Goal: Check status: Check status

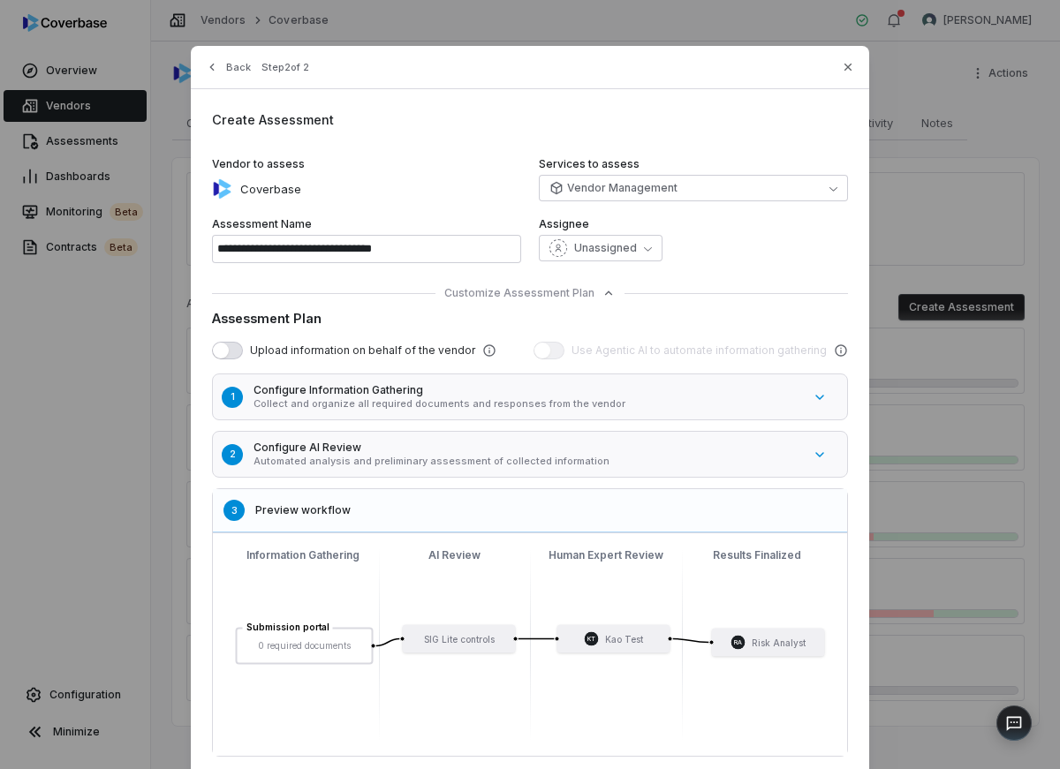
click at [856, 64] on div "**********" at bounding box center [530, 436] width 678 height 780
click at [848, 64] on icon "button" at bounding box center [848, 67] width 14 height 14
type input "**********"
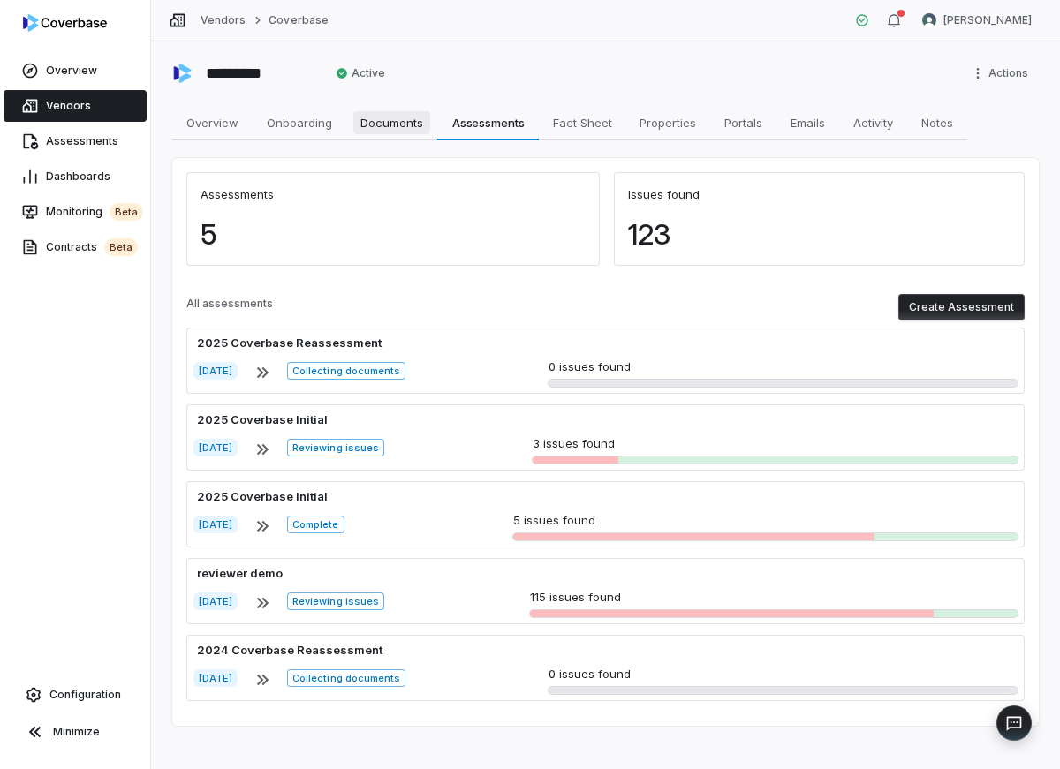
click at [392, 126] on span "Documents" at bounding box center [391, 122] width 77 height 23
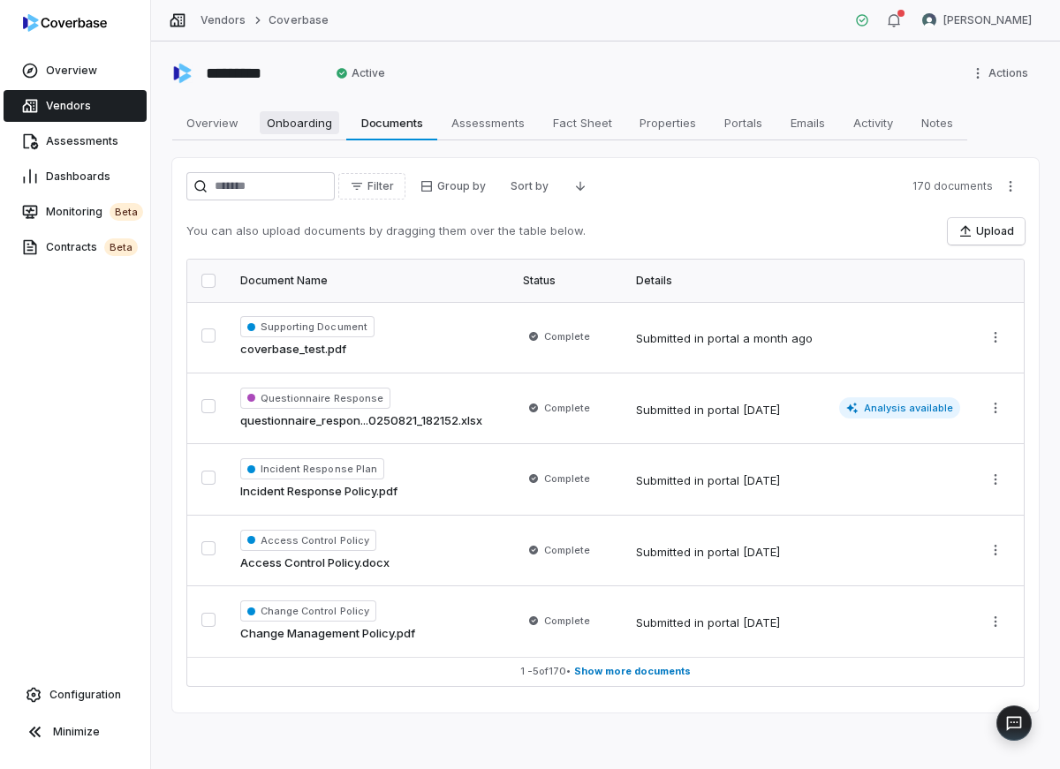
click at [271, 123] on span "Onboarding" at bounding box center [299, 122] width 79 height 23
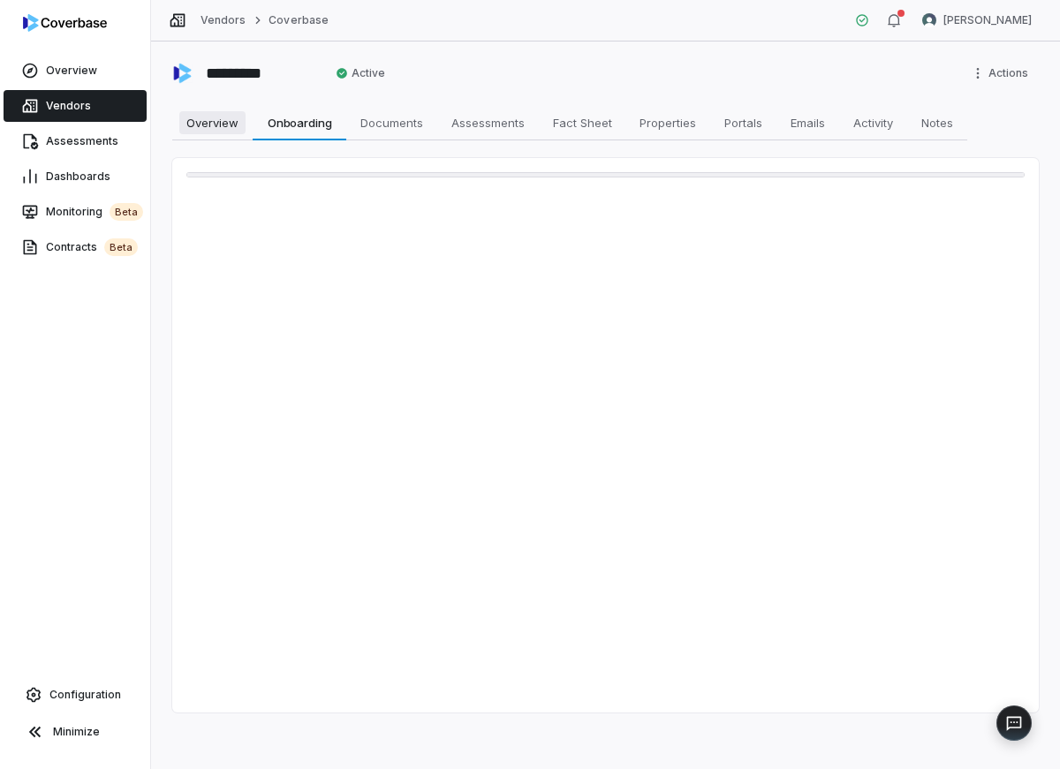
click at [183, 123] on span "Overview" at bounding box center [212, 122] width 66 height 23
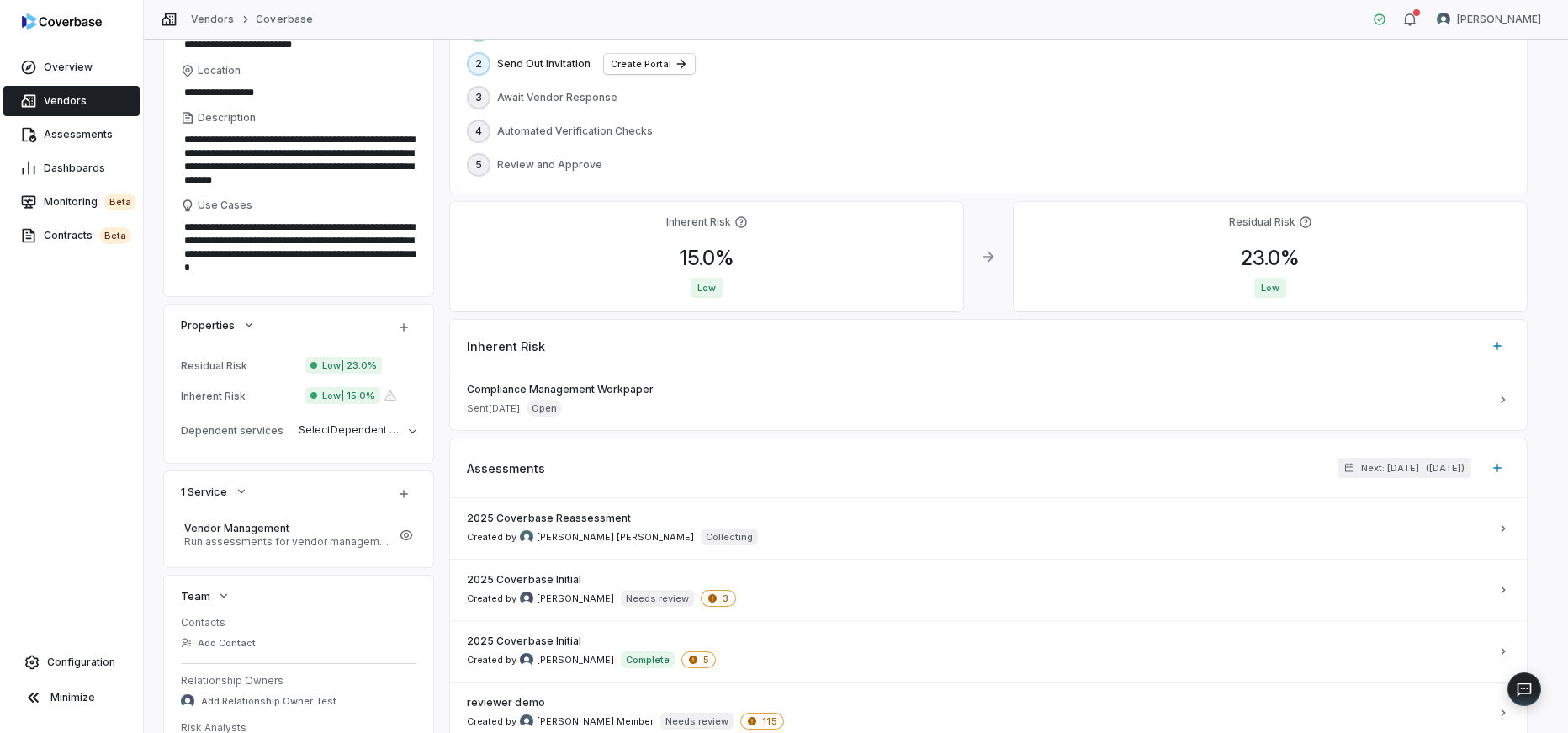
scroll to position [69, 0]
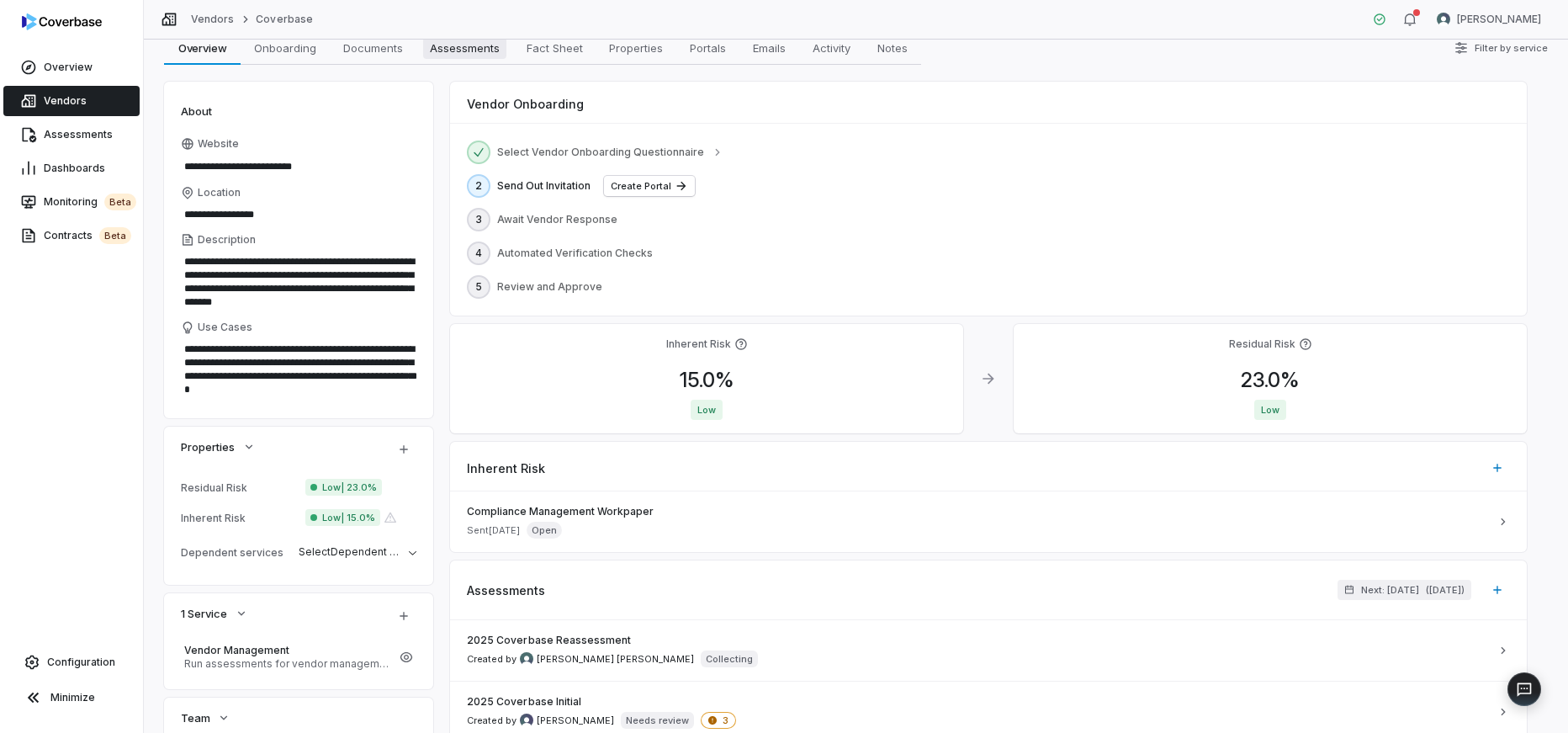
click at [473, 51] on span "Assessments" at bounding box center [464, 48] width 83 height 22
type textarea "*"
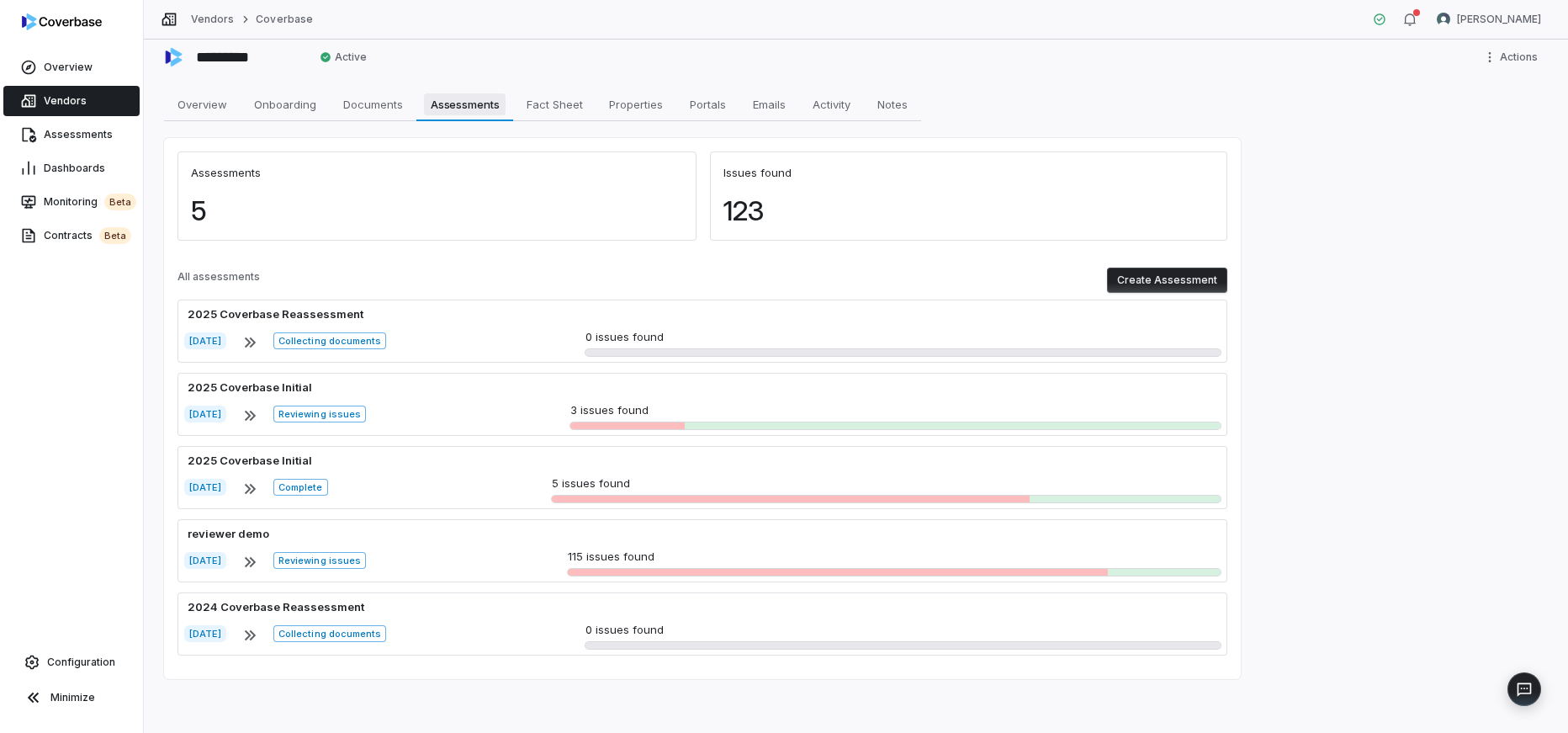
scroll to position [12, 0]
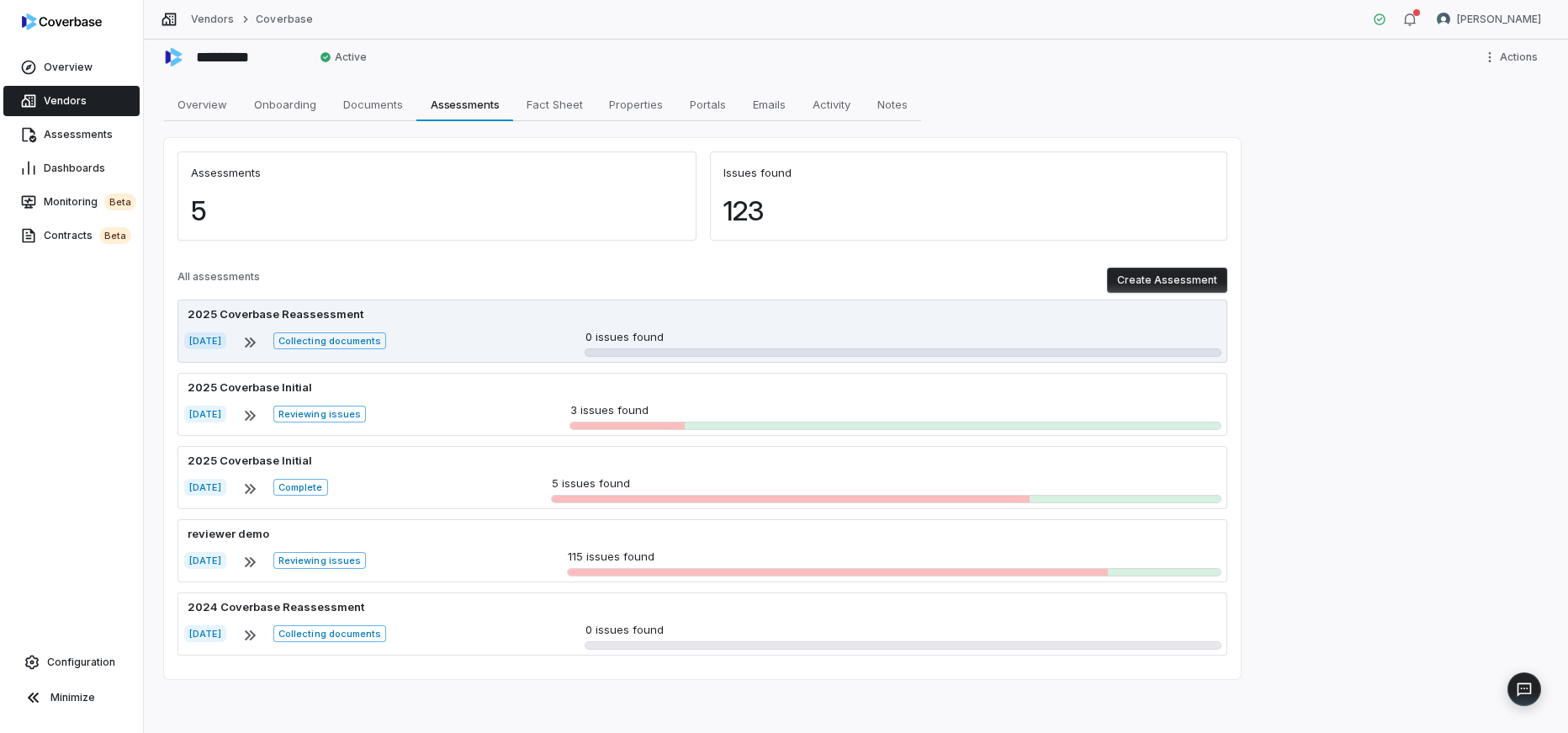
click at [465, 330] on div "[DATE] Collecting documents 0 issues found" at bounding box center [702, 342] width 1036 height 27
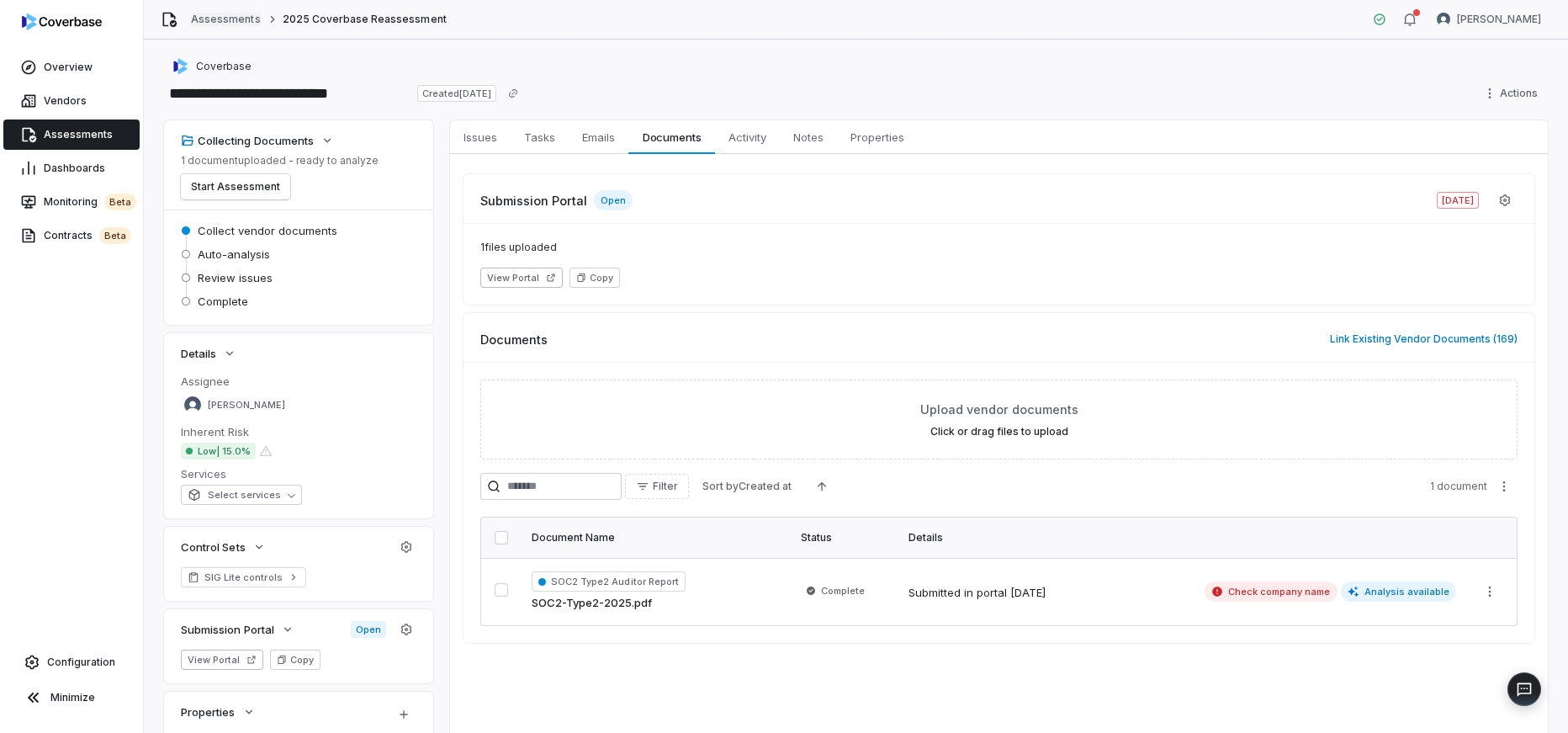
click at [202, 25] on link "Assessments" at bounding box center [225, 19] width 69 height 13
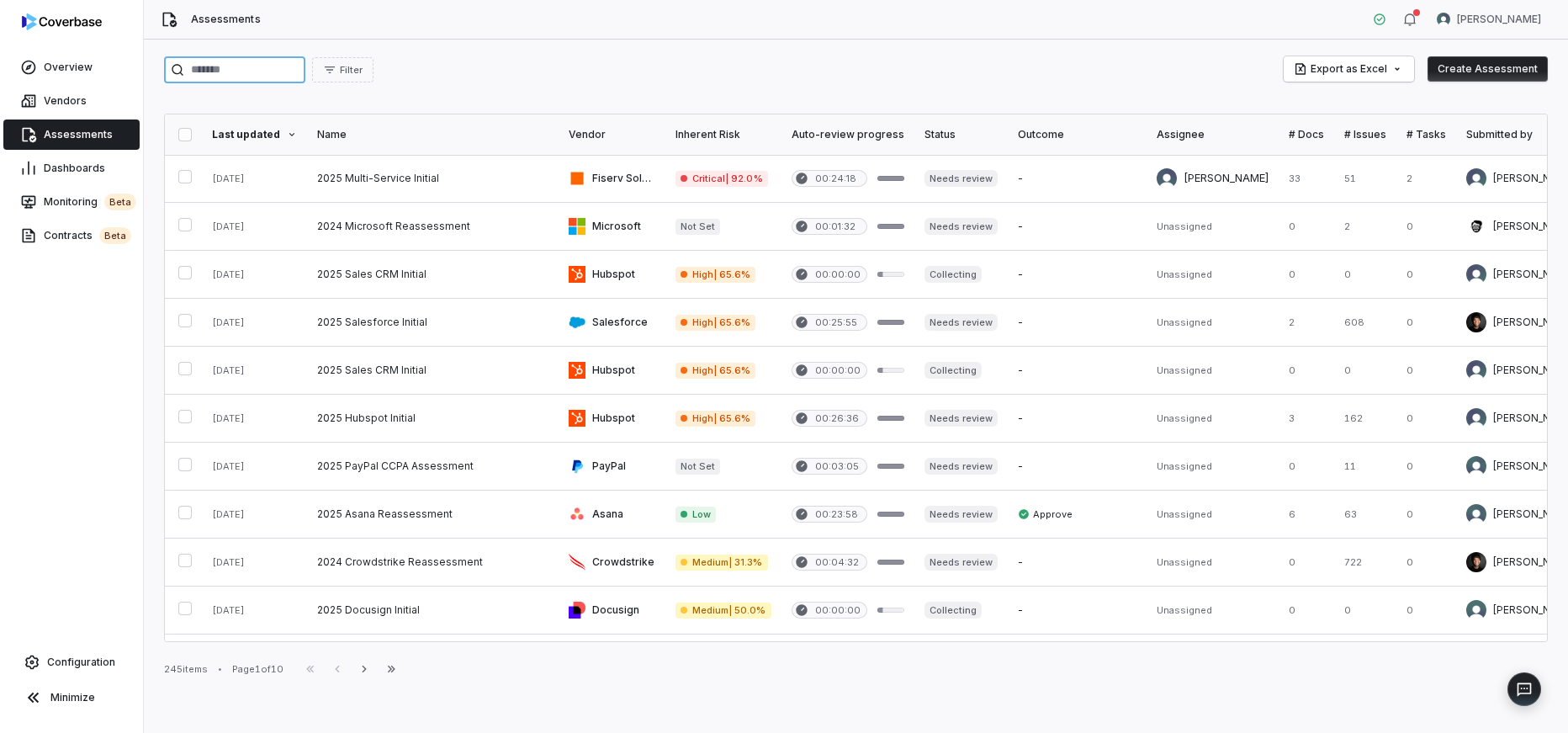
click at [213, 67] on input "search" at bounding box center [234, 70] width 141 height 27
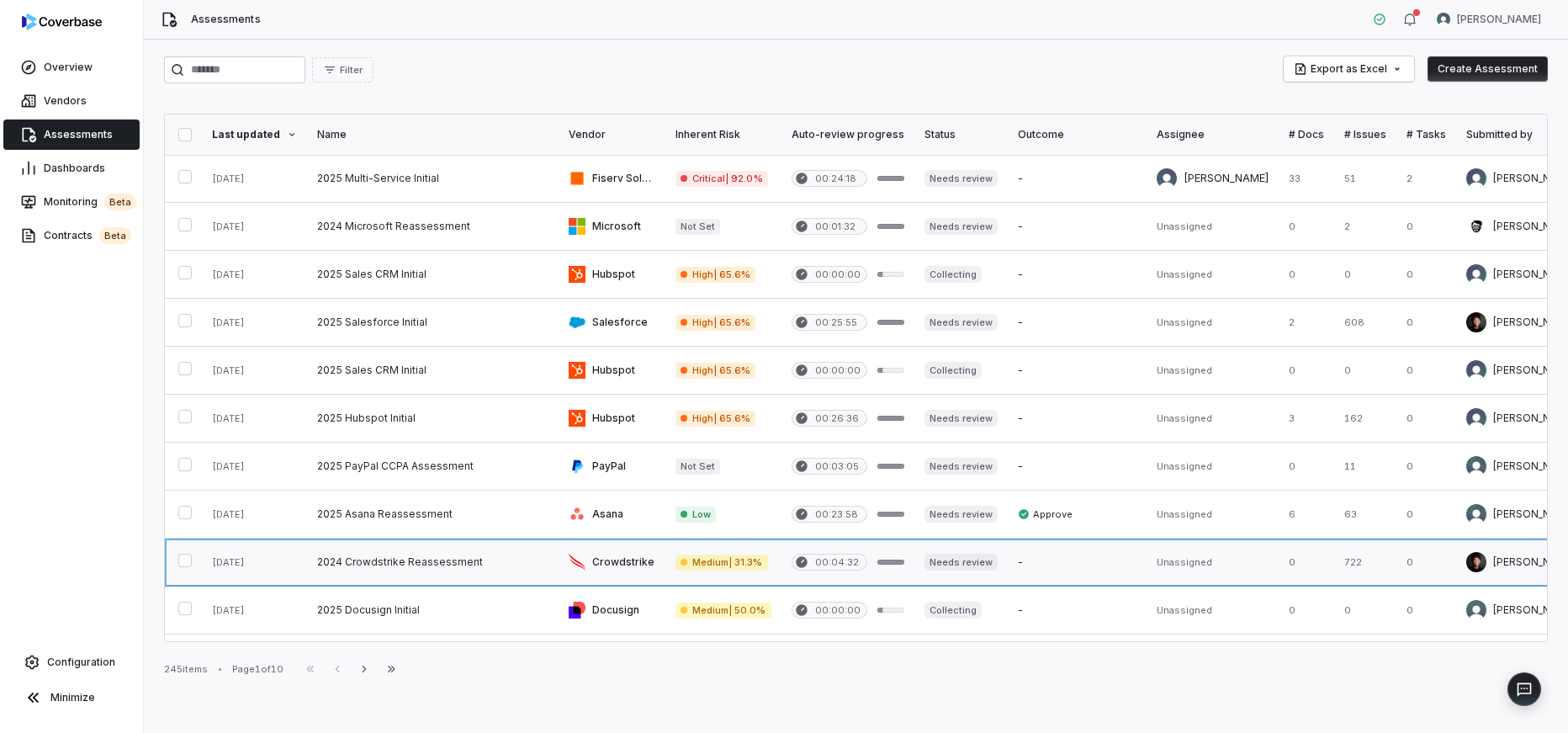
click at [407, 572] on link at bounding box center [432, 561] width 251 height 47
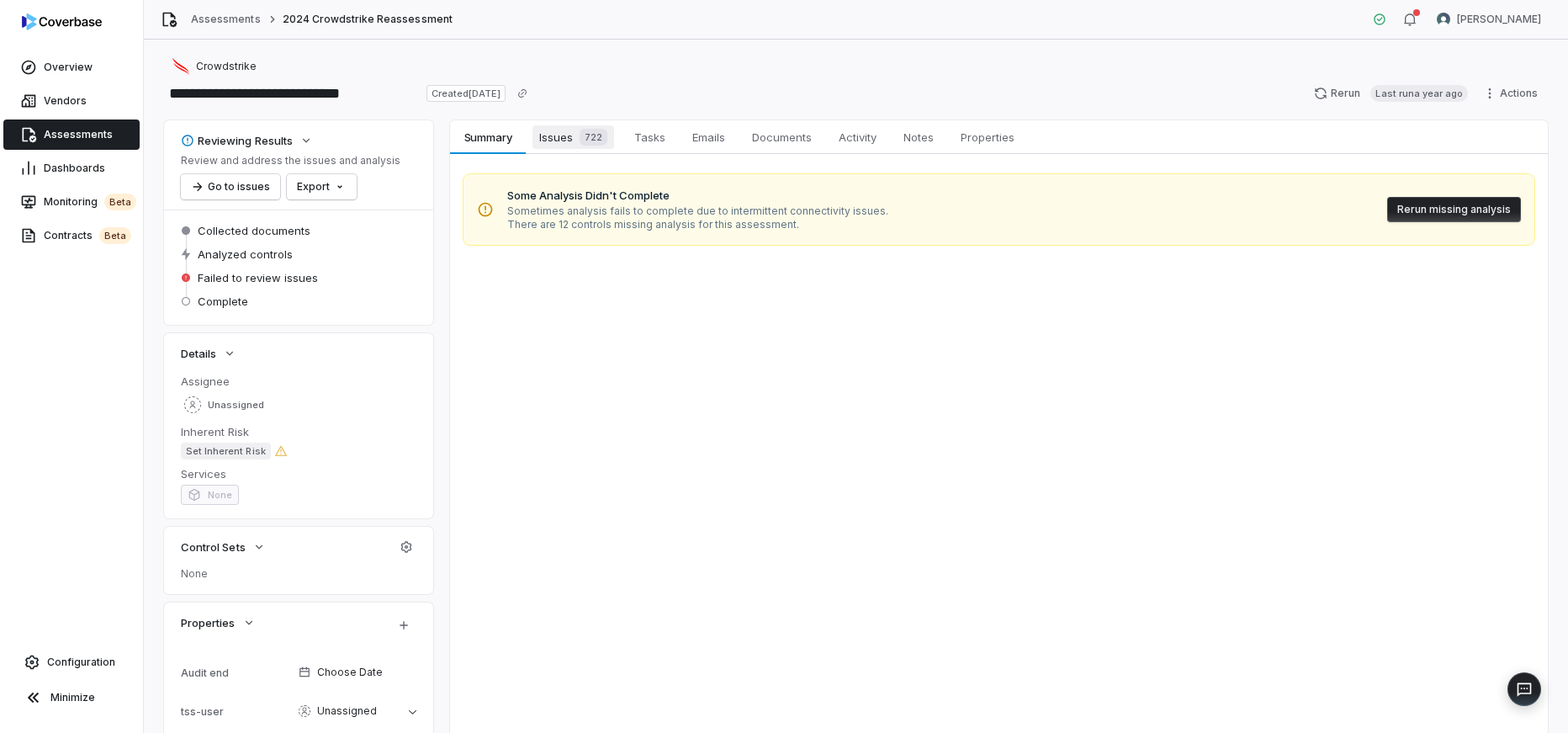
click at [561, 142] on span "Issues 722" at bounding box center [573, 137] width 82 height 24
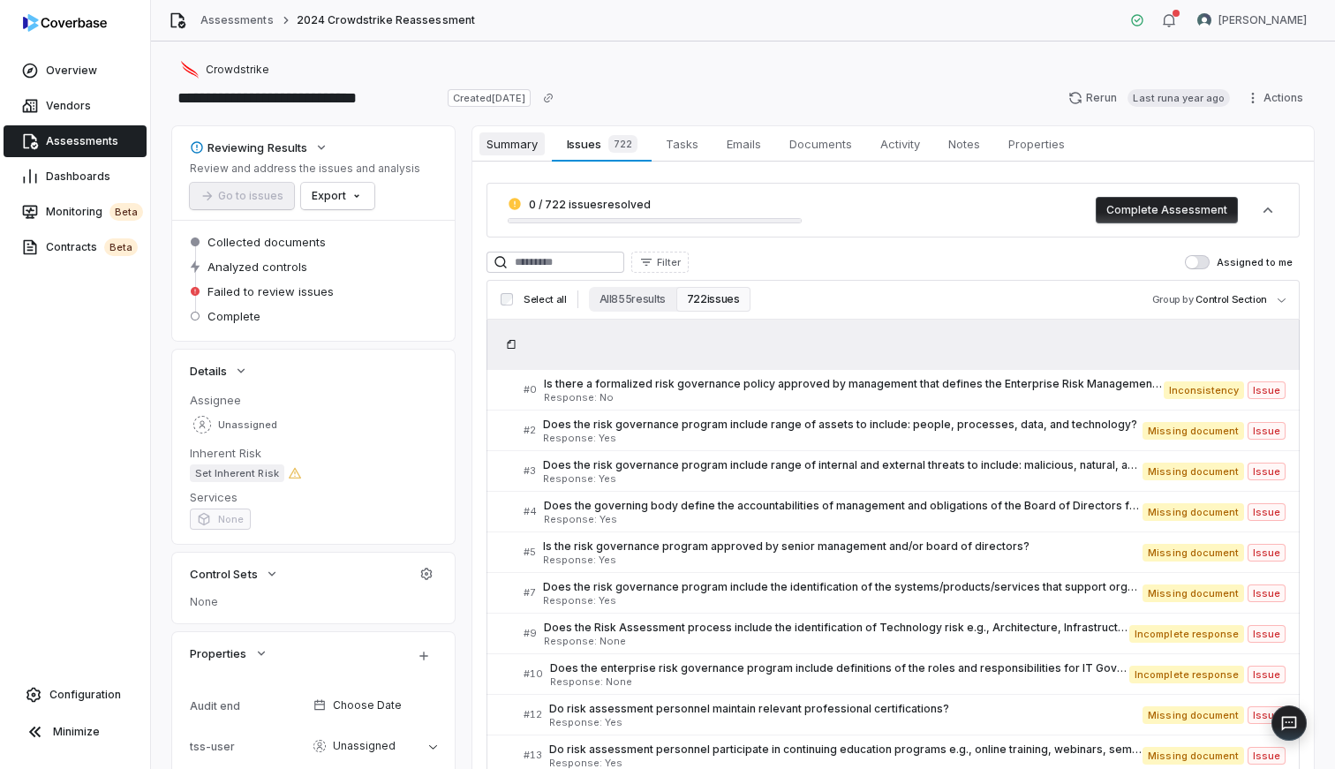
click at [508, 148] on span "Summary" at bounding box center [512, 143] width 65 height 23
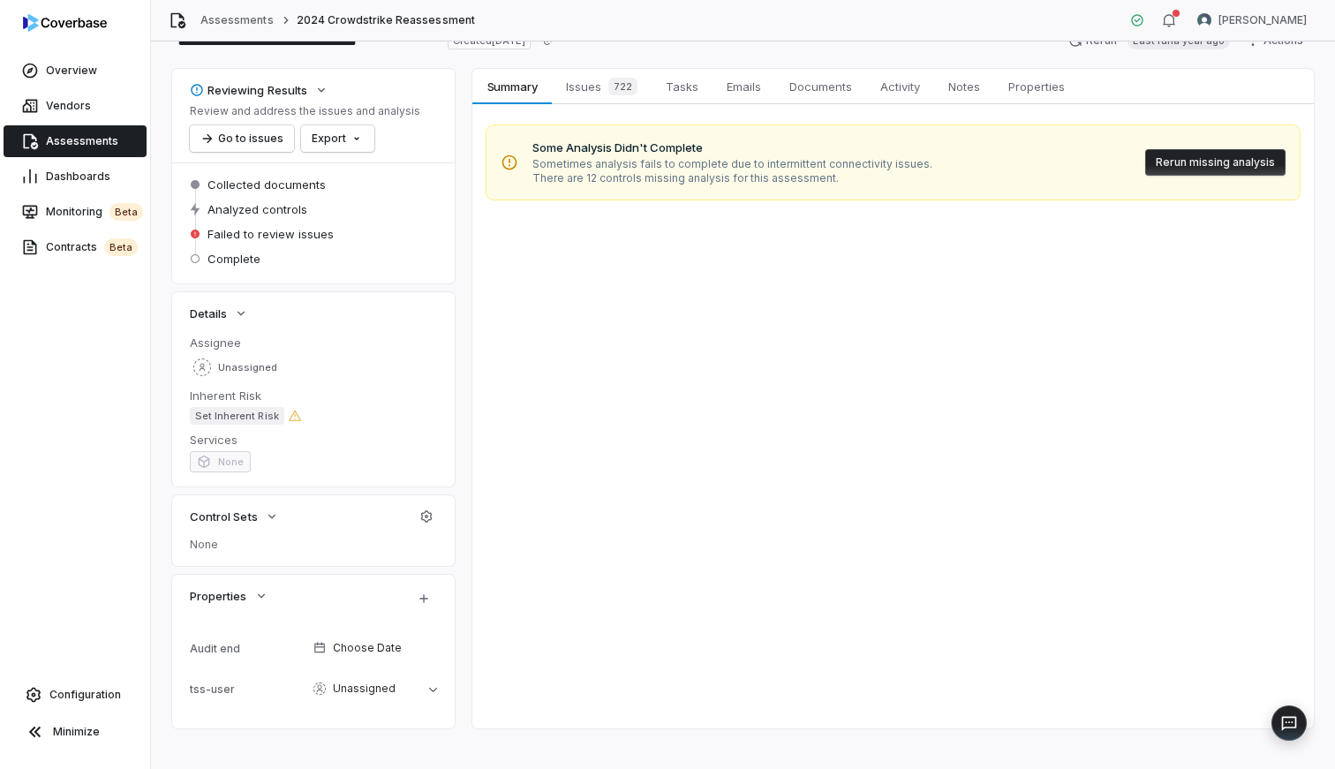
scroll to position [73, 0]
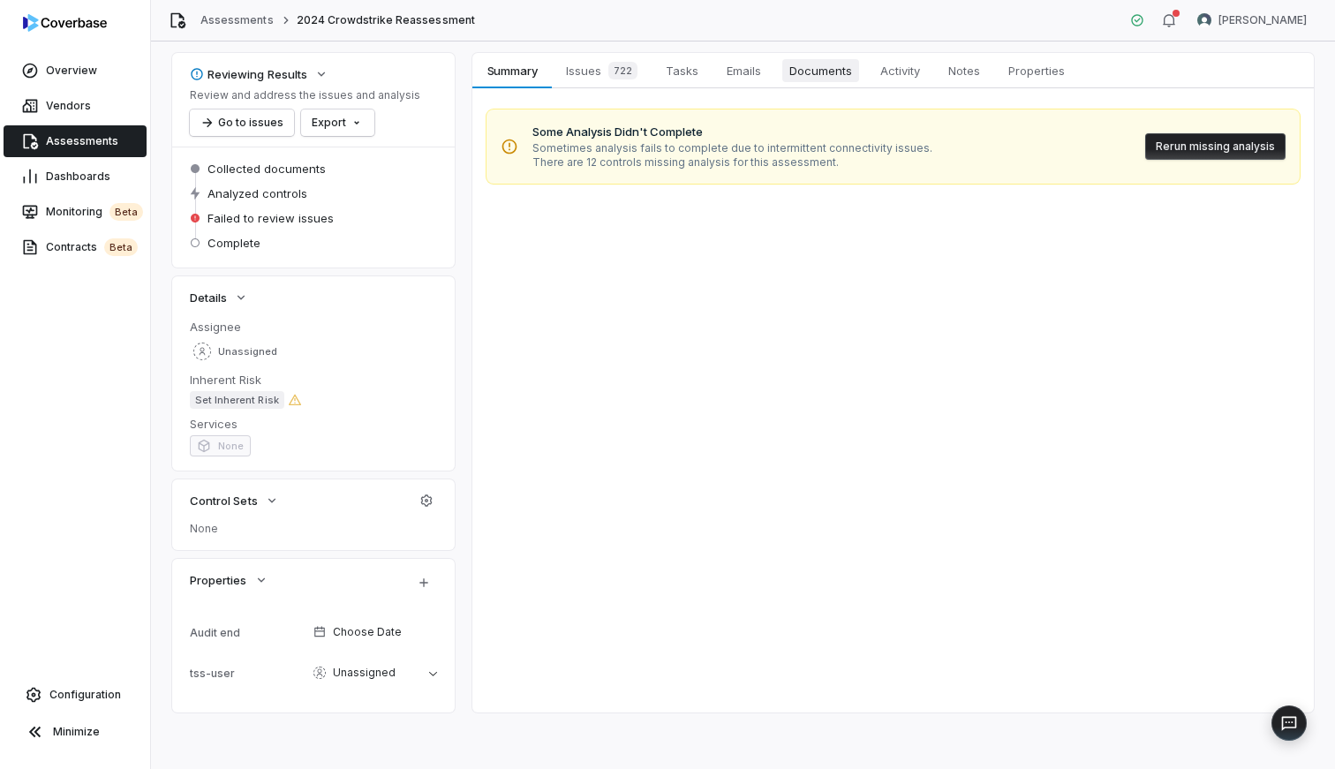
click at [810, 72] on span "Documents" at bounding box center [821, 70] width 77 height 23
